Goal: Information Seeking & Learning: Learn about a topic

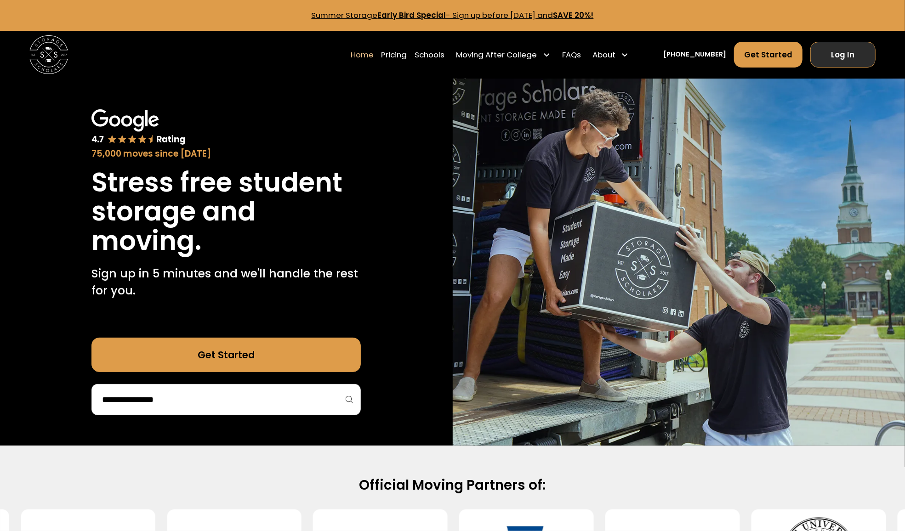
click at [828, 55] on link "Log In" at bounding box center [842, 55] width 65 height 26
click at [436, 55] on link "Schools" at bounding box center [429, 54] width 30 height 27
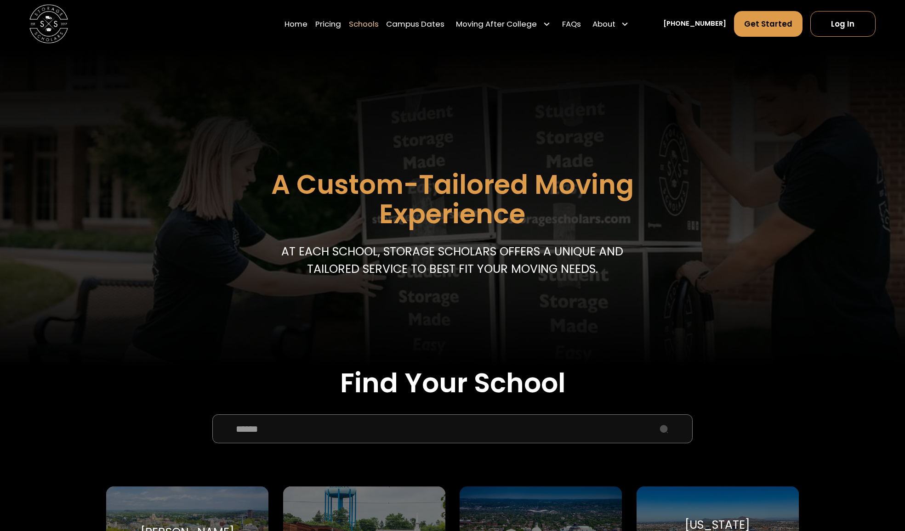
scroll to position [184, 0]
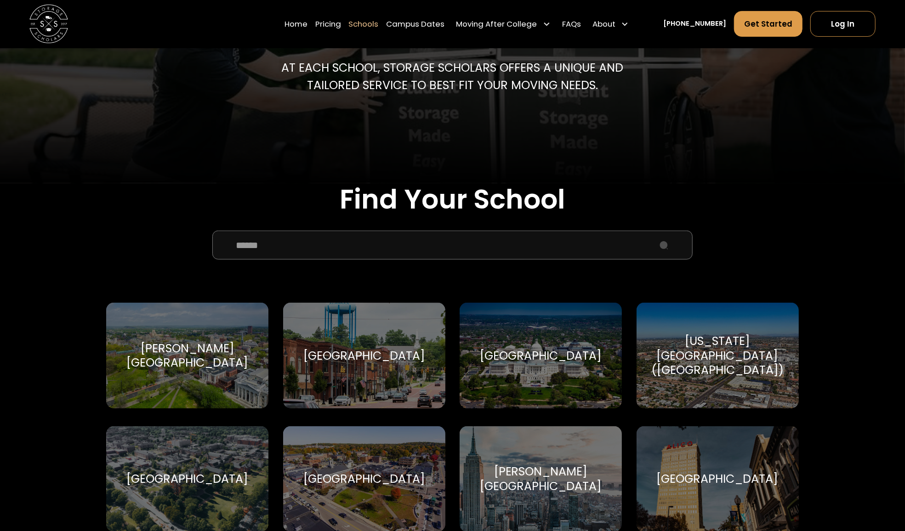
click at [325, 253] on input "School Select Form" at bounding box center [452, 245] width 481 height 29
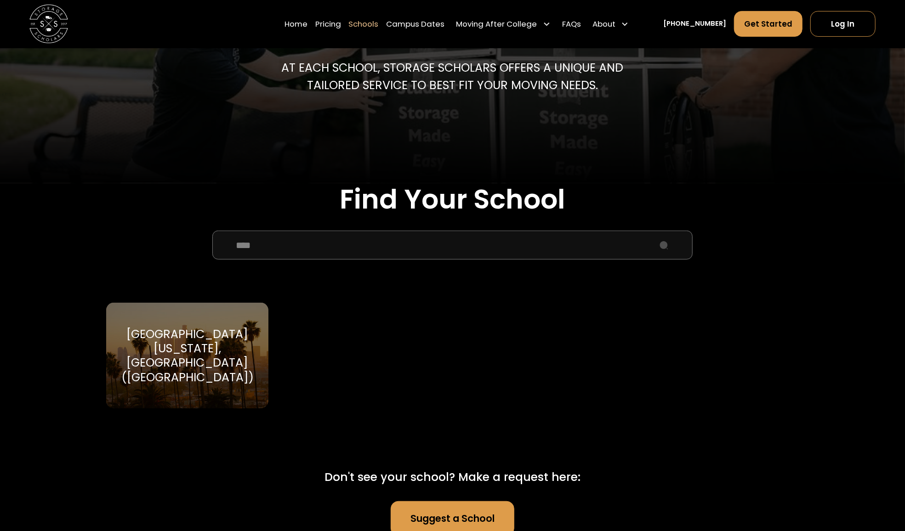
type input "****"
click at [227, 338] on div "University of California, Los Angeles (UCLA)" at bounding box center [187, 356] width 139 height 58
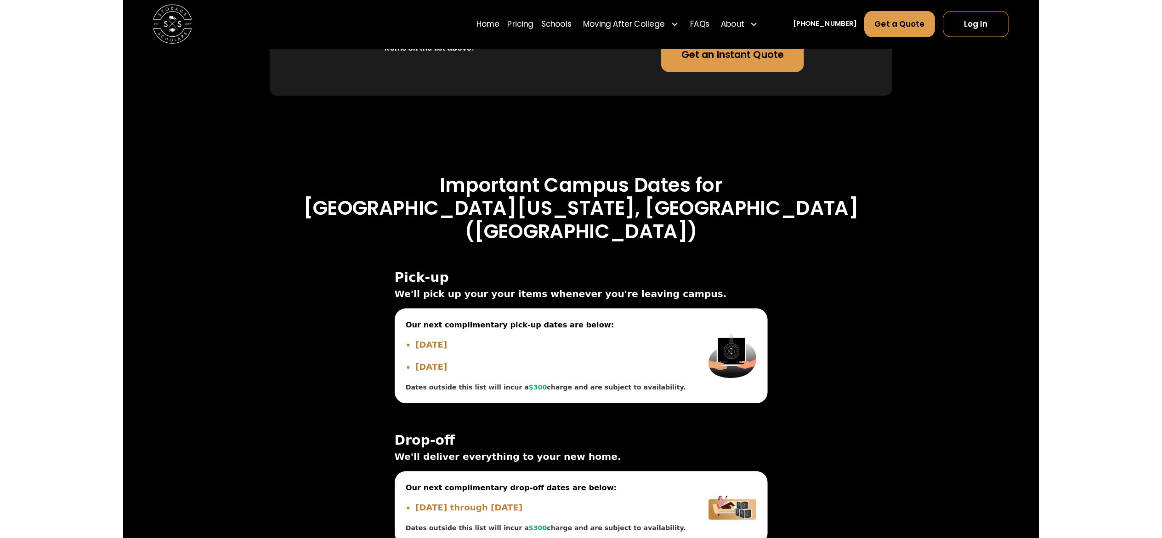
scroll to position [2573, 0]
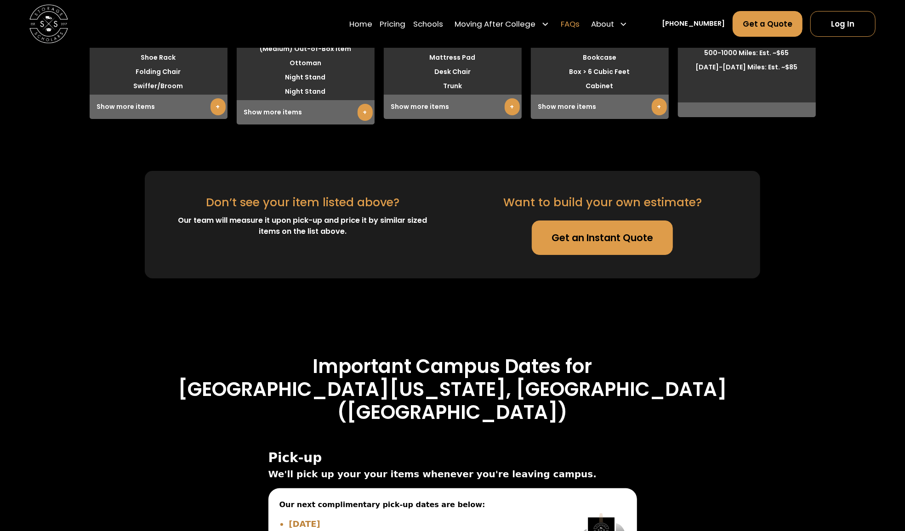
click at [579, 22] on link "FAQs" at bounding box center [570, 24] width 19 height 27
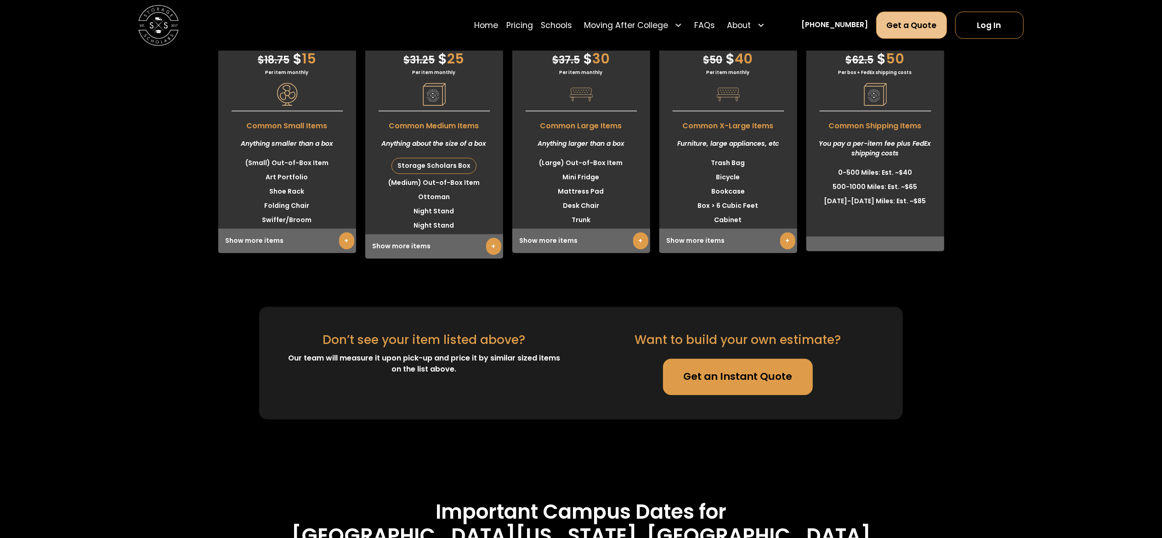
drag, startPoint x: 979, startPoint y: 23, endPoint x: 913, endPoint y: 14, distance: 65.9
click at [904, 23] on link "Log In" at bounding box center [989, 24] width 68 height 27
